Goal: Task Accomplishment & Management: Complete application form

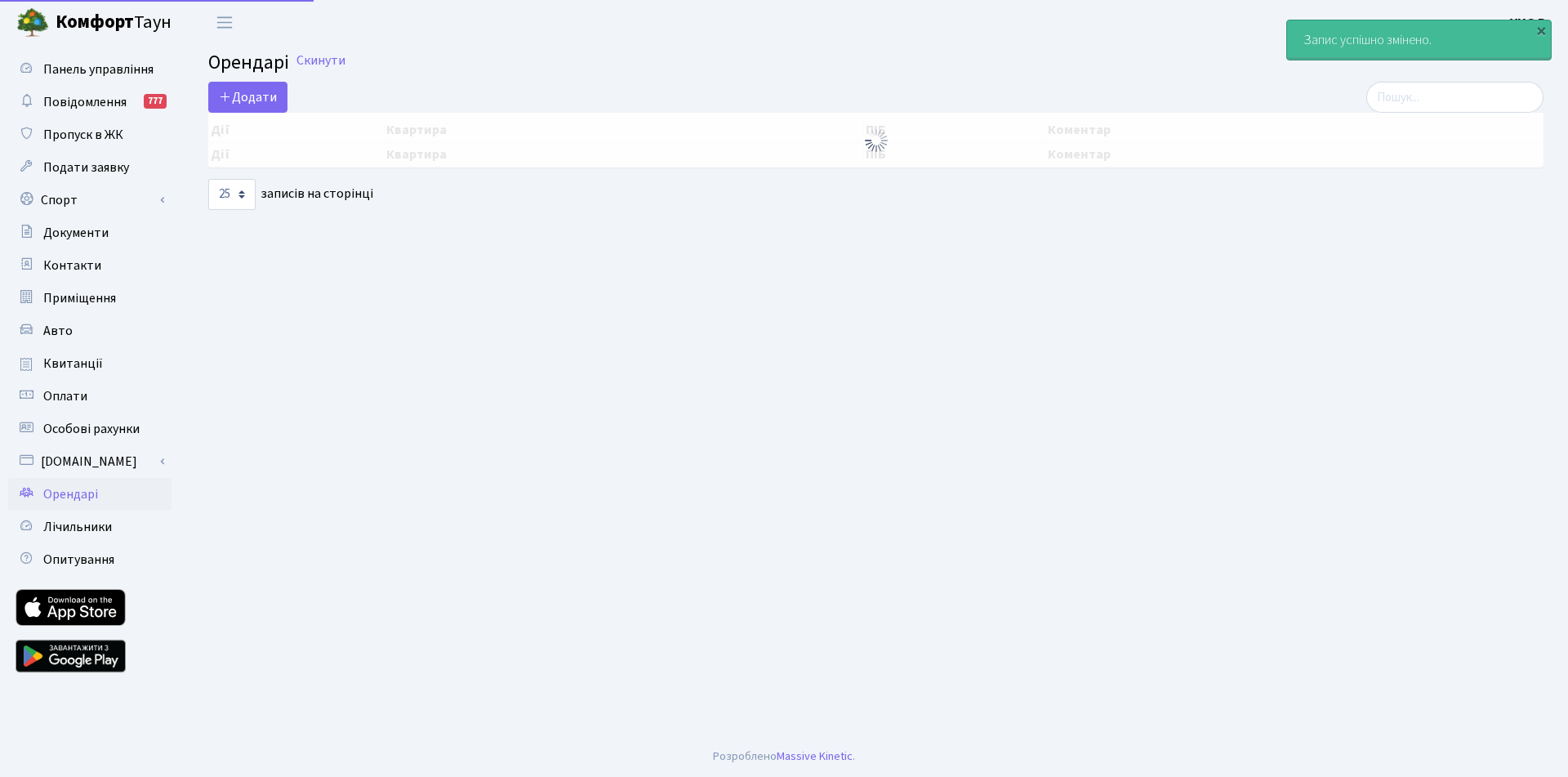
select select "25"
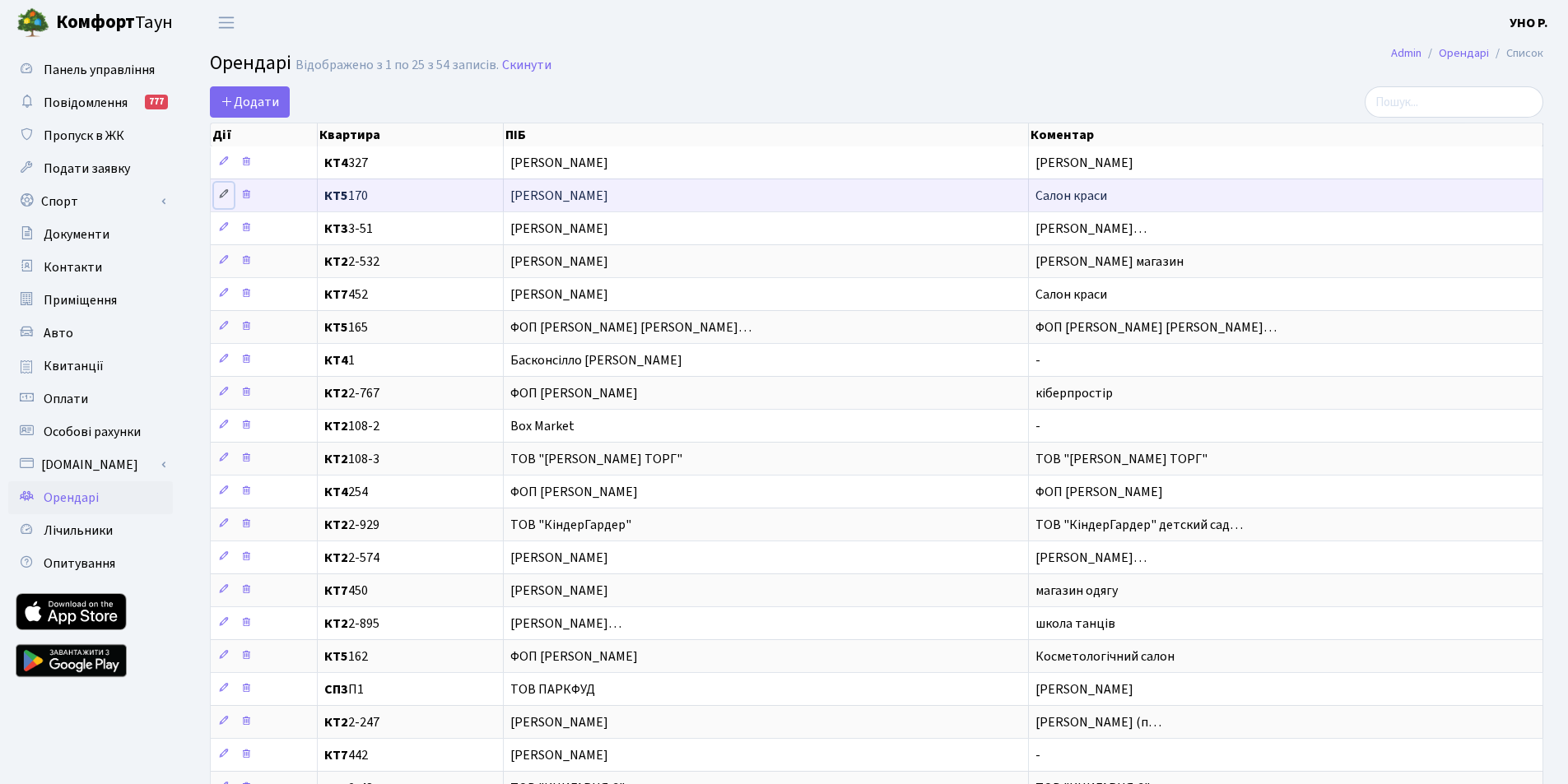
click at [222, 192] on icon at bounding box center [224, 195] width 12 height 12
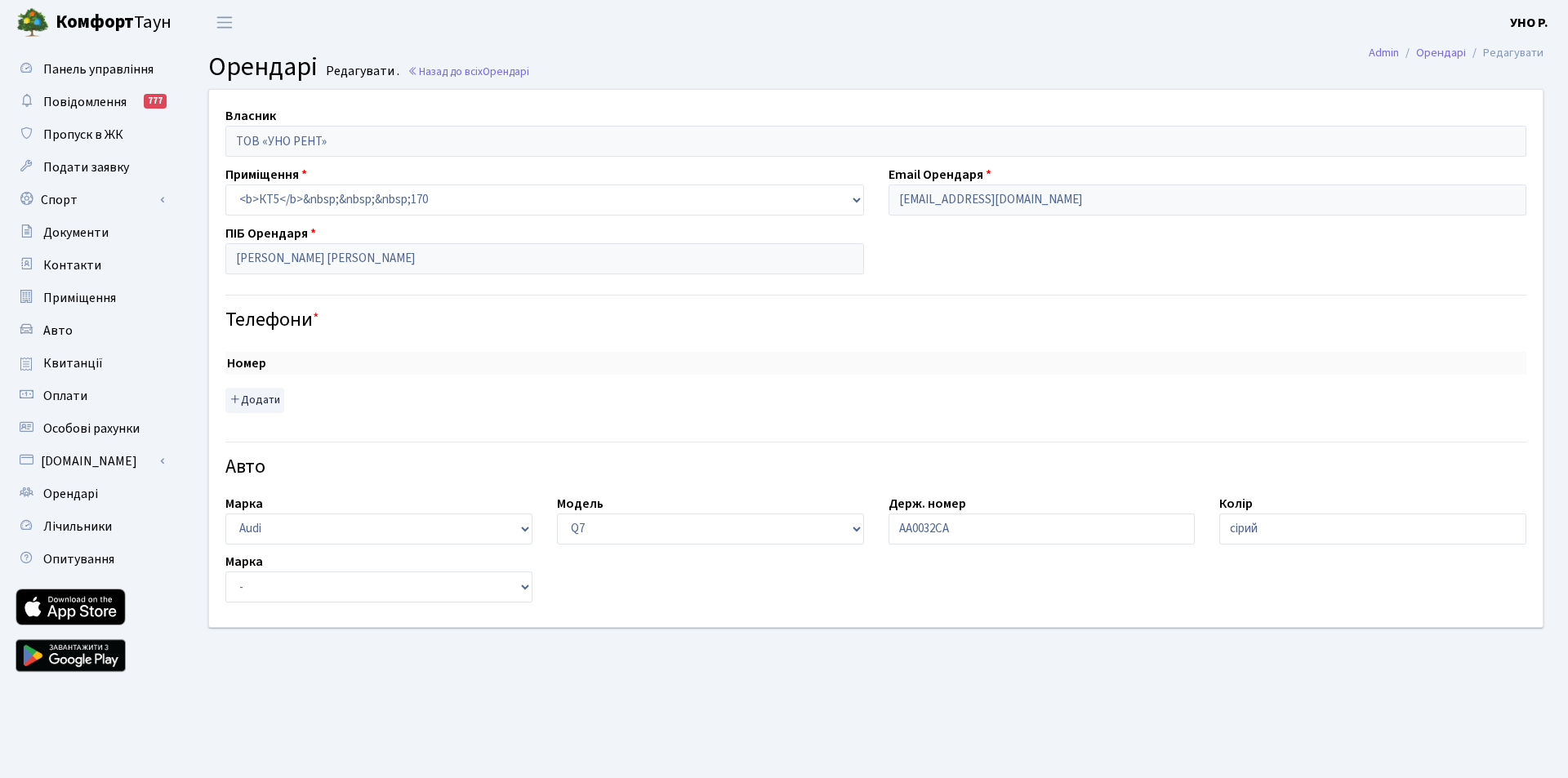
select select "173"
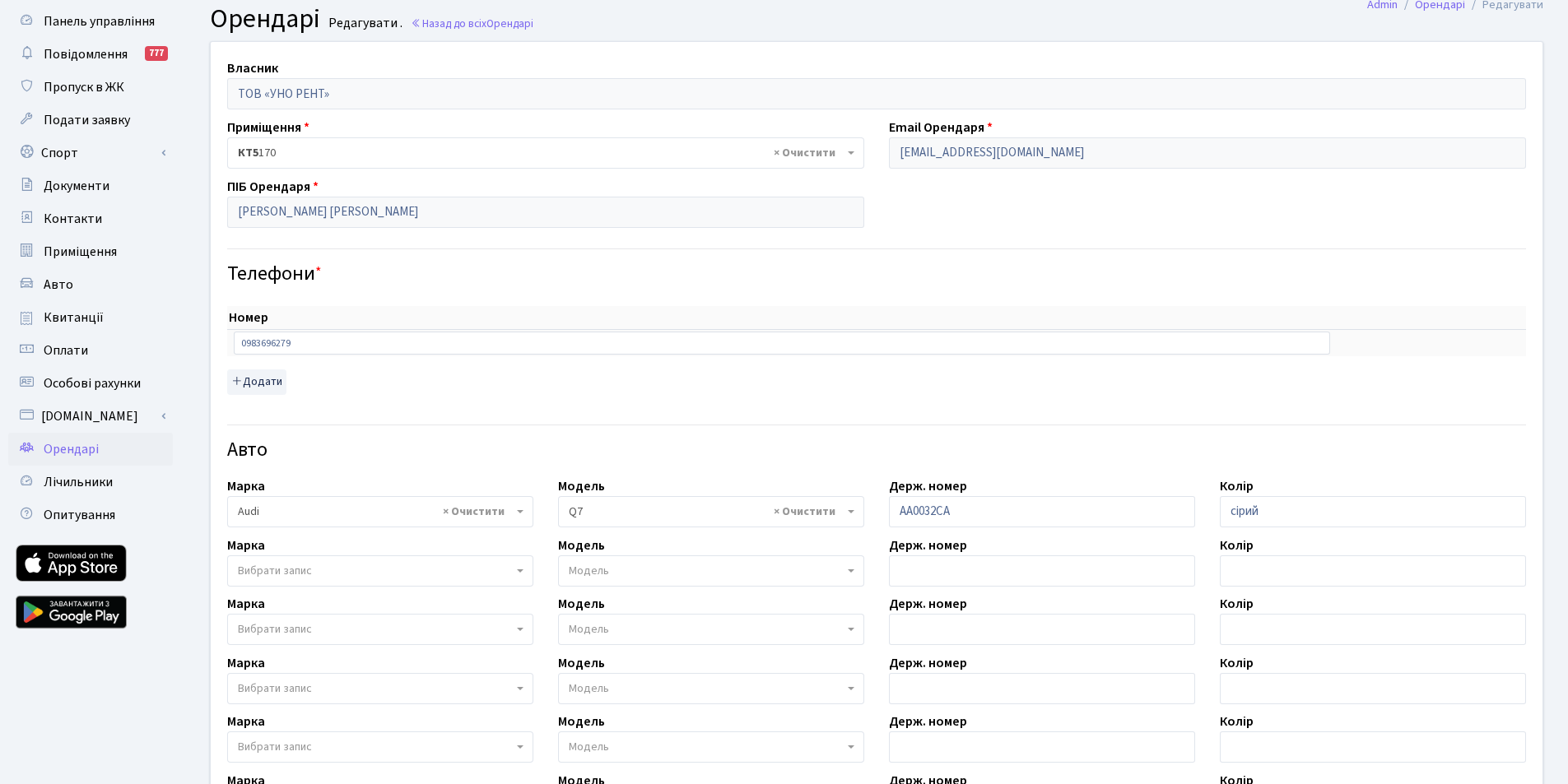
scroll to position [82, 0]
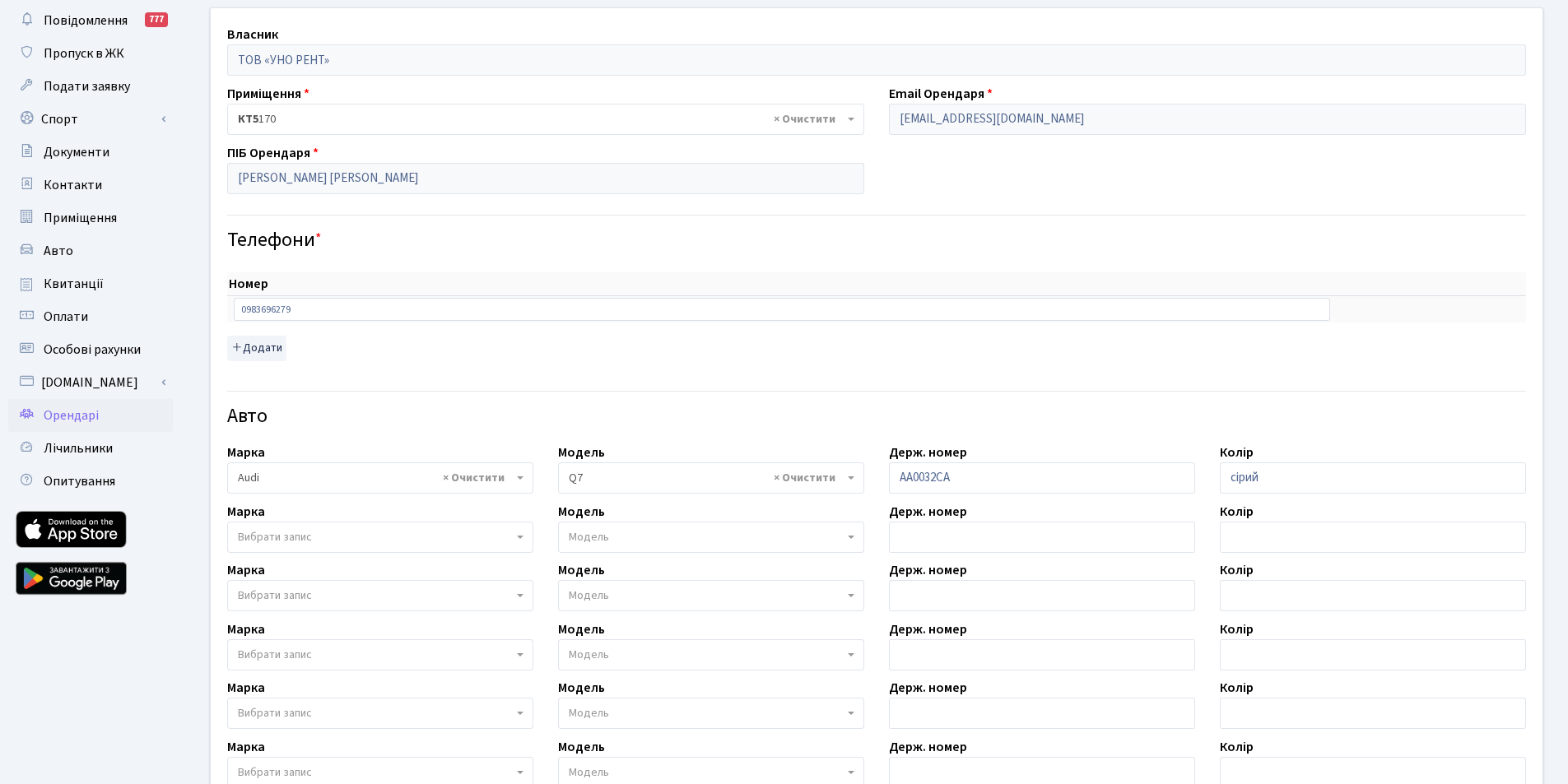
click at [291, 532] on span "Вибрати запис" at bounding box center [275, 537] width 74 height 16
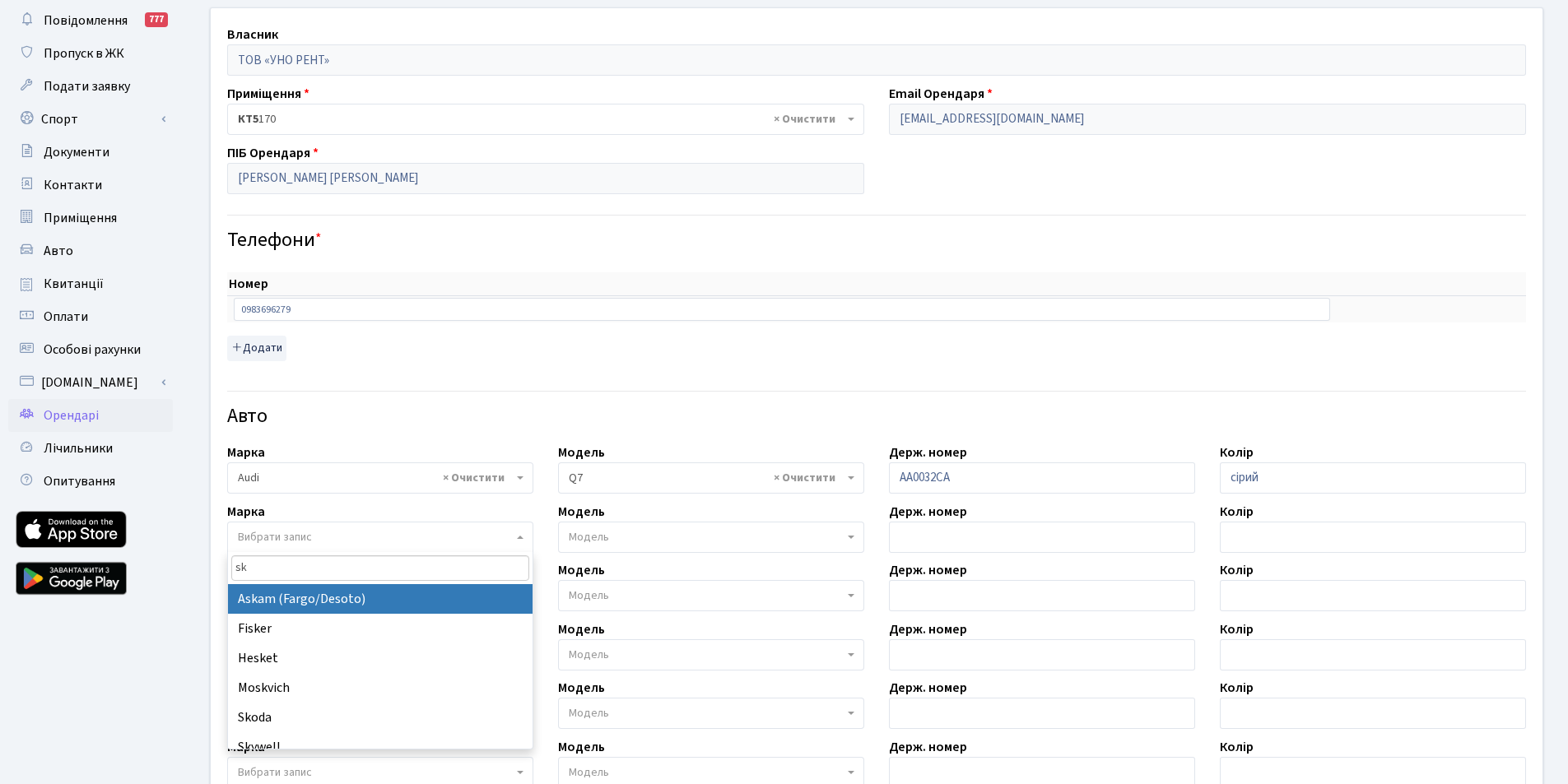
type input "sko"
select select "121"
select select
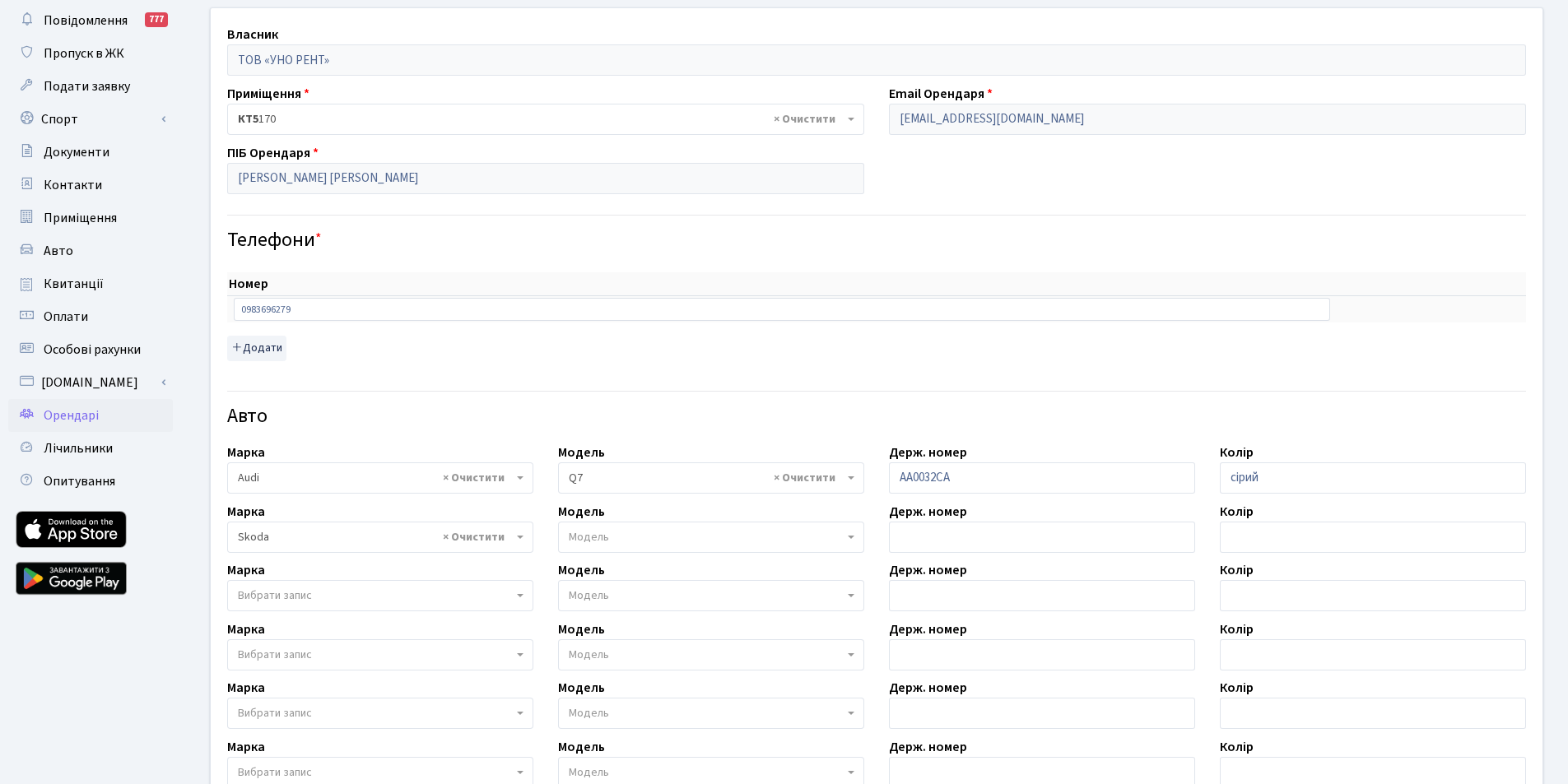
click at [640, 533] on span "Модель" at bounding box center [705, 537] width 275 height 16
type input "ko"
select select "2141"
click at [947, 537] on input "text" at bounding box center [1042, 536] width 306 height 31
type input "AA9491II"
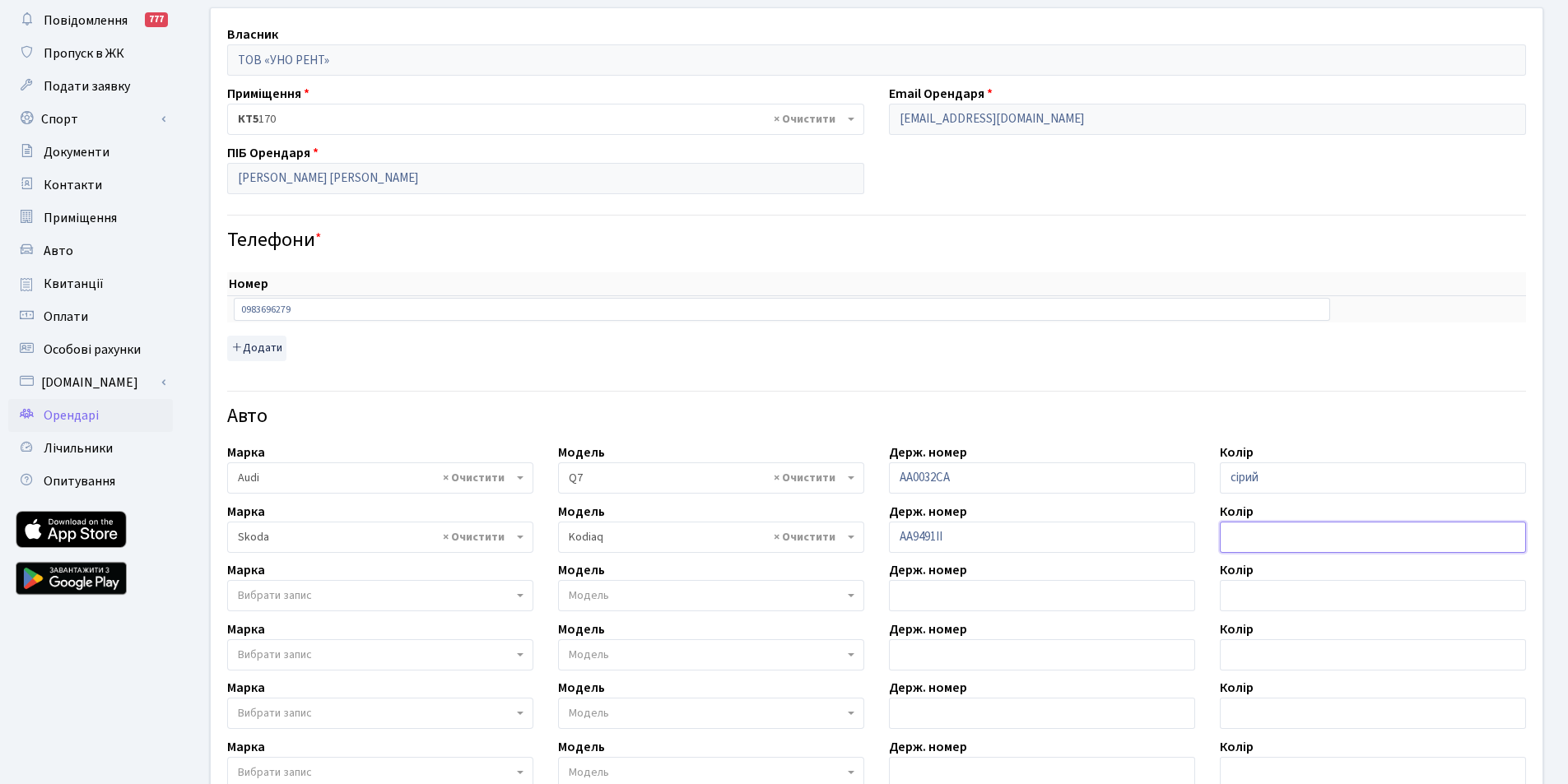
click at [1272, 535] on input "text" at bounding box center [1372, 536] width 306 height 31
type input "сірий"
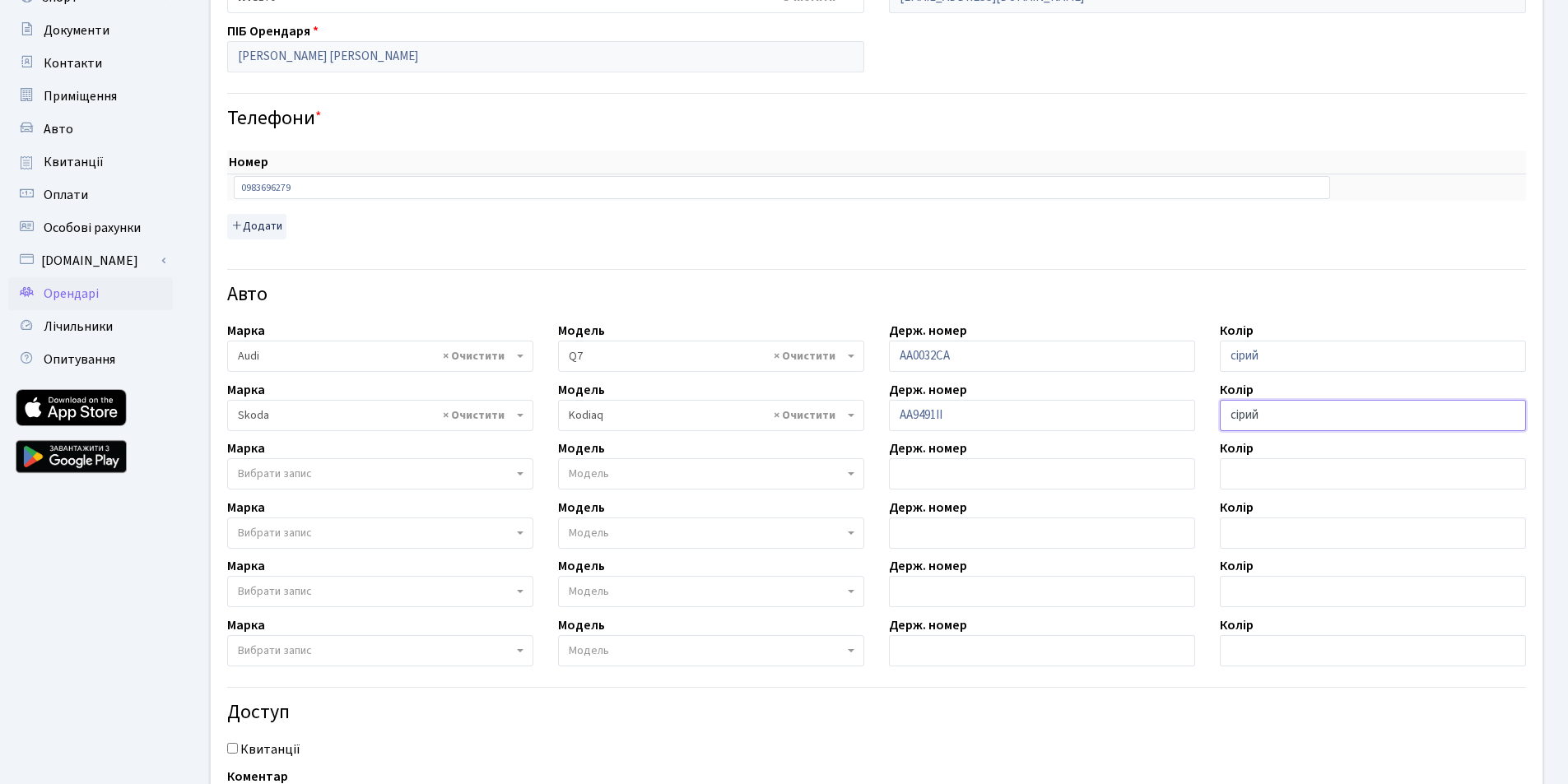
scroll to position [330, 0]
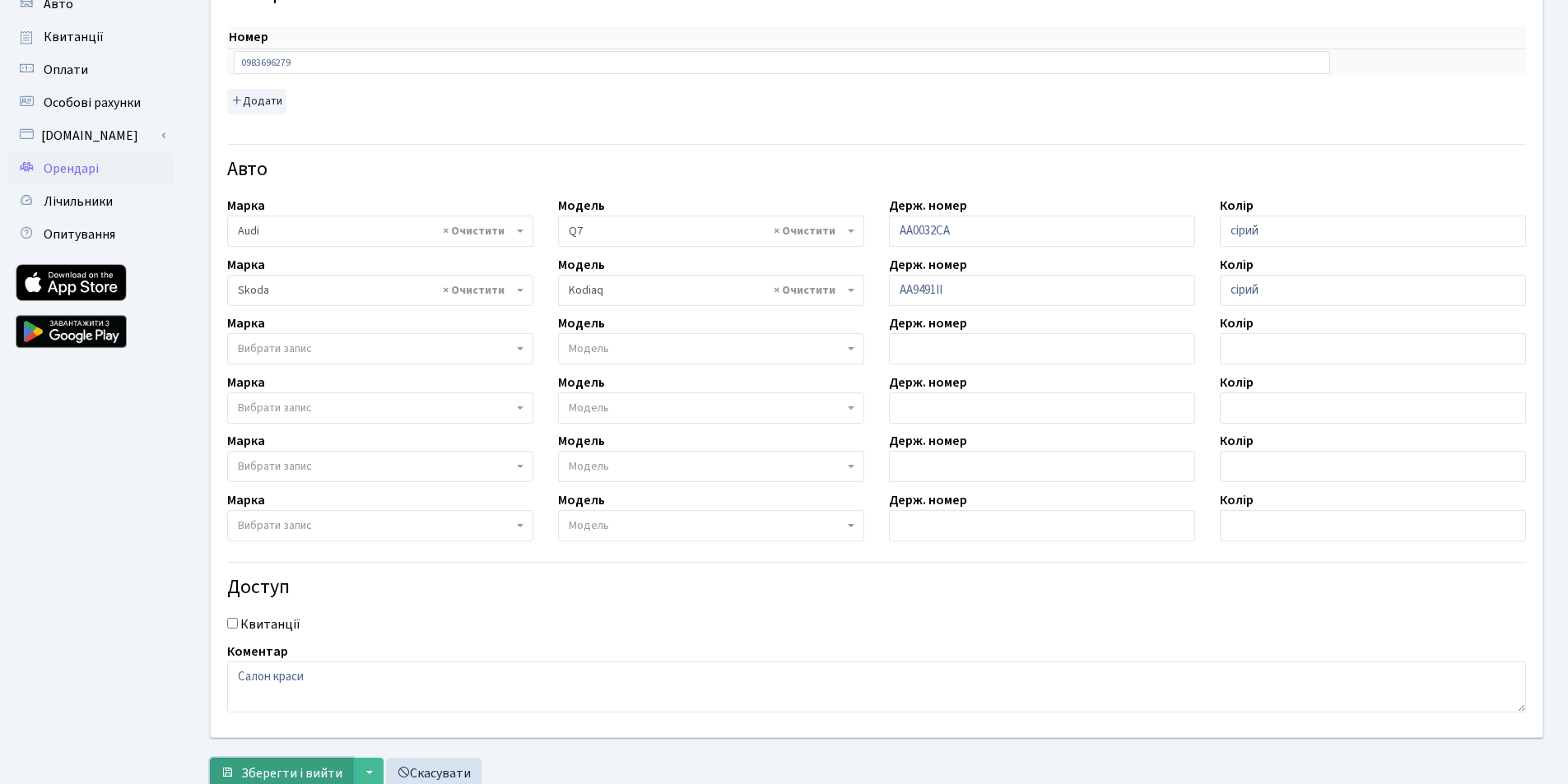
click at [321, 772] on span "Зберегти і вийти" at bounding box center [291, 773] width 101 height 18
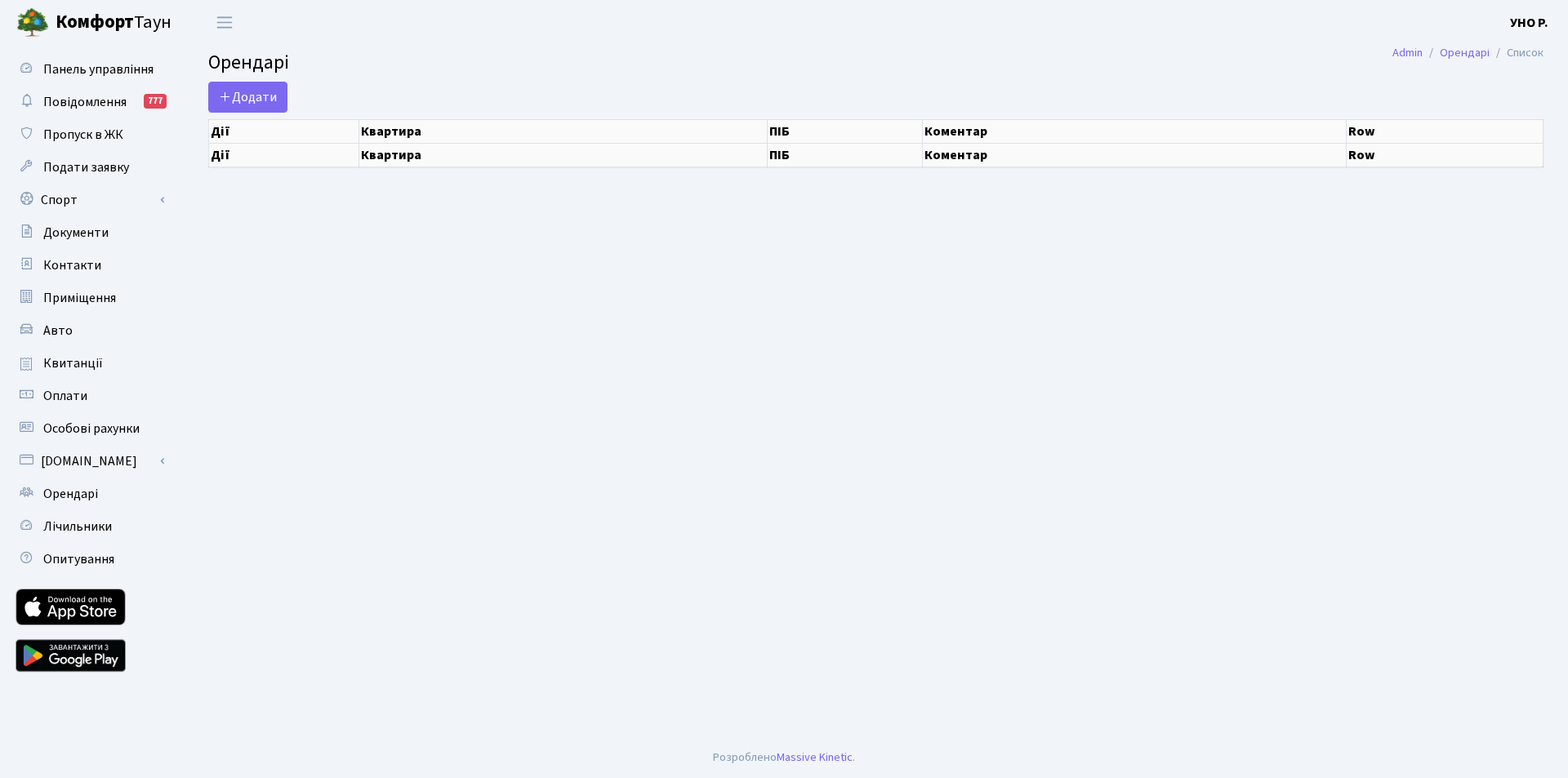
select select "25"
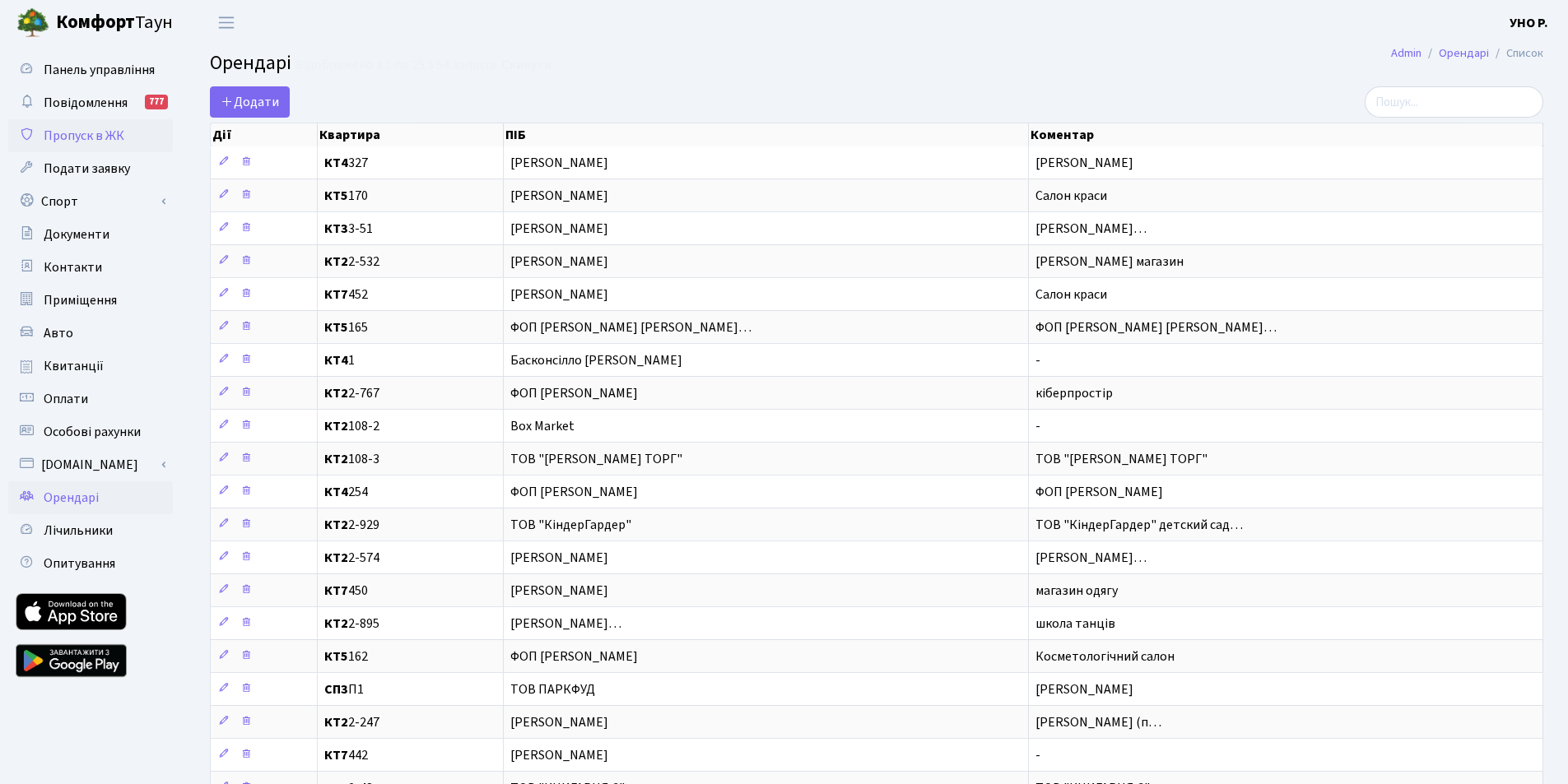
click at [94, 138] on span "Пропуск в ЖК" at bounding box center [84, 136] width 81 height 18
click at [110, 137] on span "Пропуск в ЖК" at bounding box center [84, 136] width 81 height 18
click at [262, 105] on span "Додати" at bounding box center [250, 102] width 58 height 18
click at [252, 96] on span "Додати" at bounding box center [250, 102] width 58 height 18
click at [1115, 45] on main "Admin Орендарі Список Орендарі Відображено з 1 по 25 з 54 записів. Скинути Дода…" at bounding box center [876, 541] width 1382 height 994
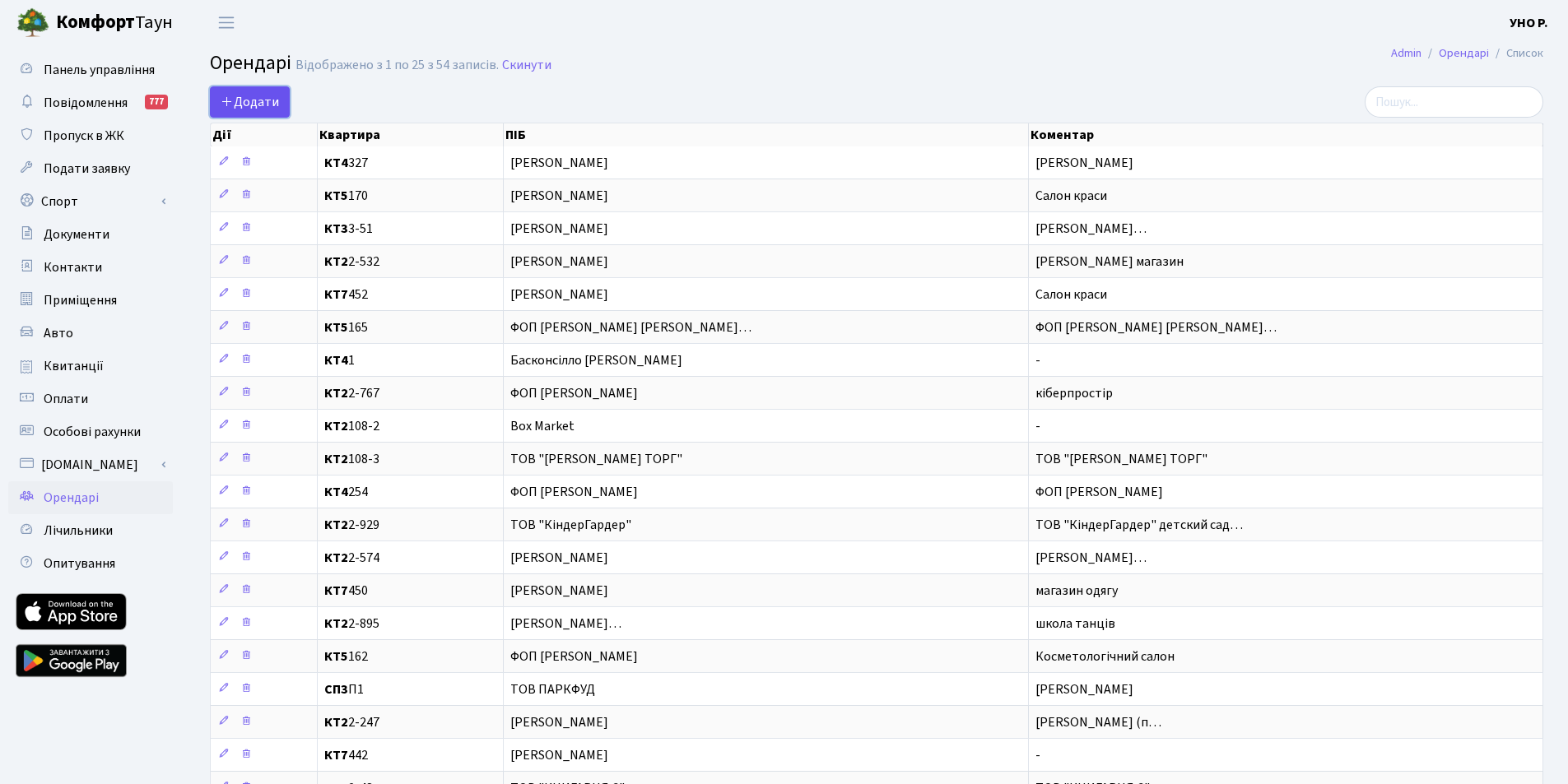
click at [260, 105] on span "Додати" at bounding box center [250, 102] width 58 height 18
click at [1272, 66] on h2 "Орендарі Відображено з 1 по 25 з 54 записів. Скинути" at bounding box center [876, 66] width 1333 height 28
